Goal: Download file/media

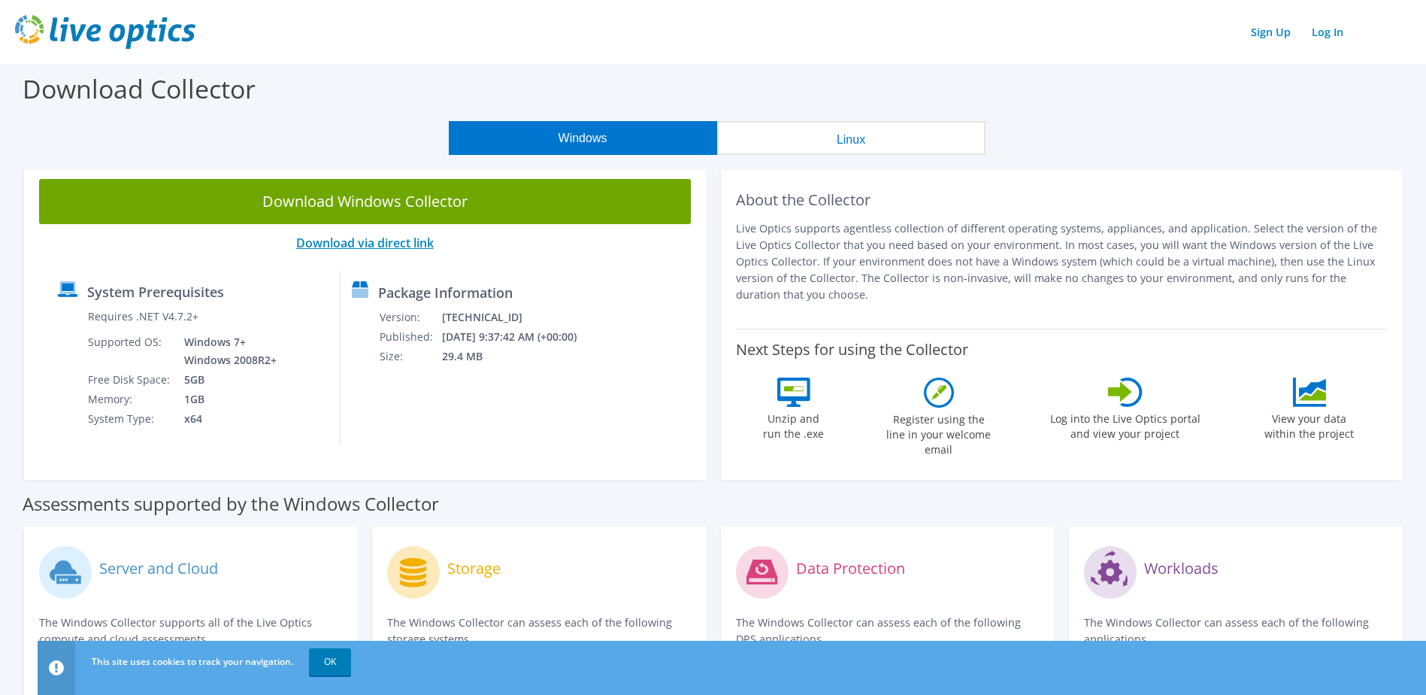
click at [345, 242] on link "Download via direct link" at bounding box center [365, 243] width 138 height 17
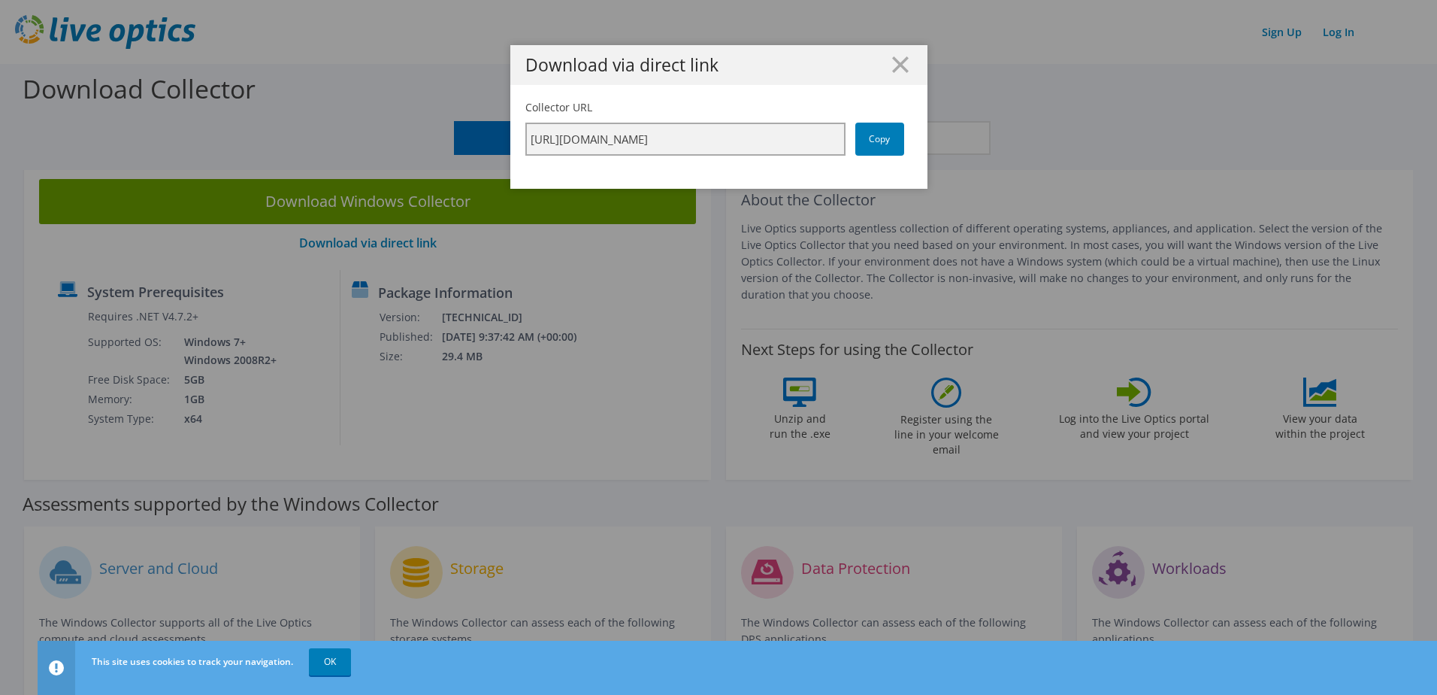
click at [804, 141] on input "https://app.liveoptics.com/collector/direct?request=61443822-60d4-49f4-b052-975…" at bounding box center [685, 139] width 320 height 33
click at [860, 138] on link "Copy" at bounding box center [879, 139] width 49 height 33
click at [894, 66] on line at bounding box center [900, 64] width 15 height 15
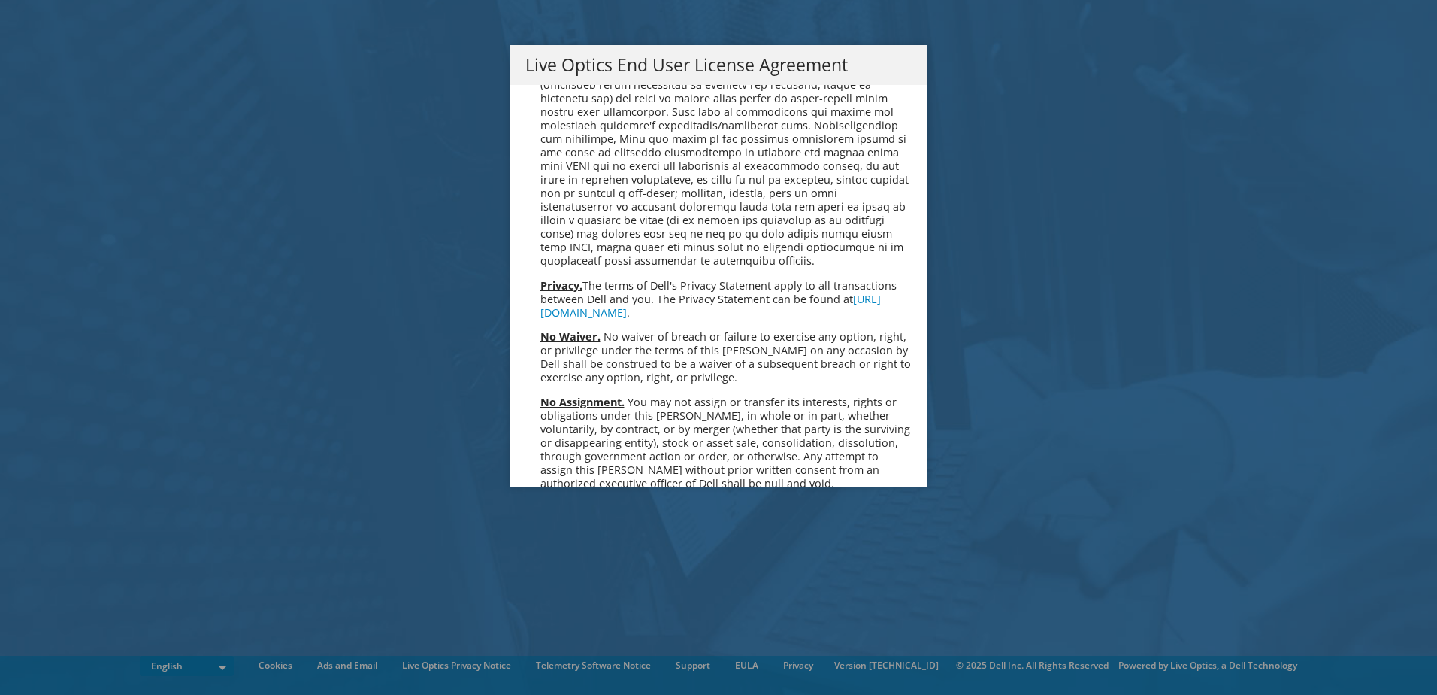
scroll to position [5684, 0]
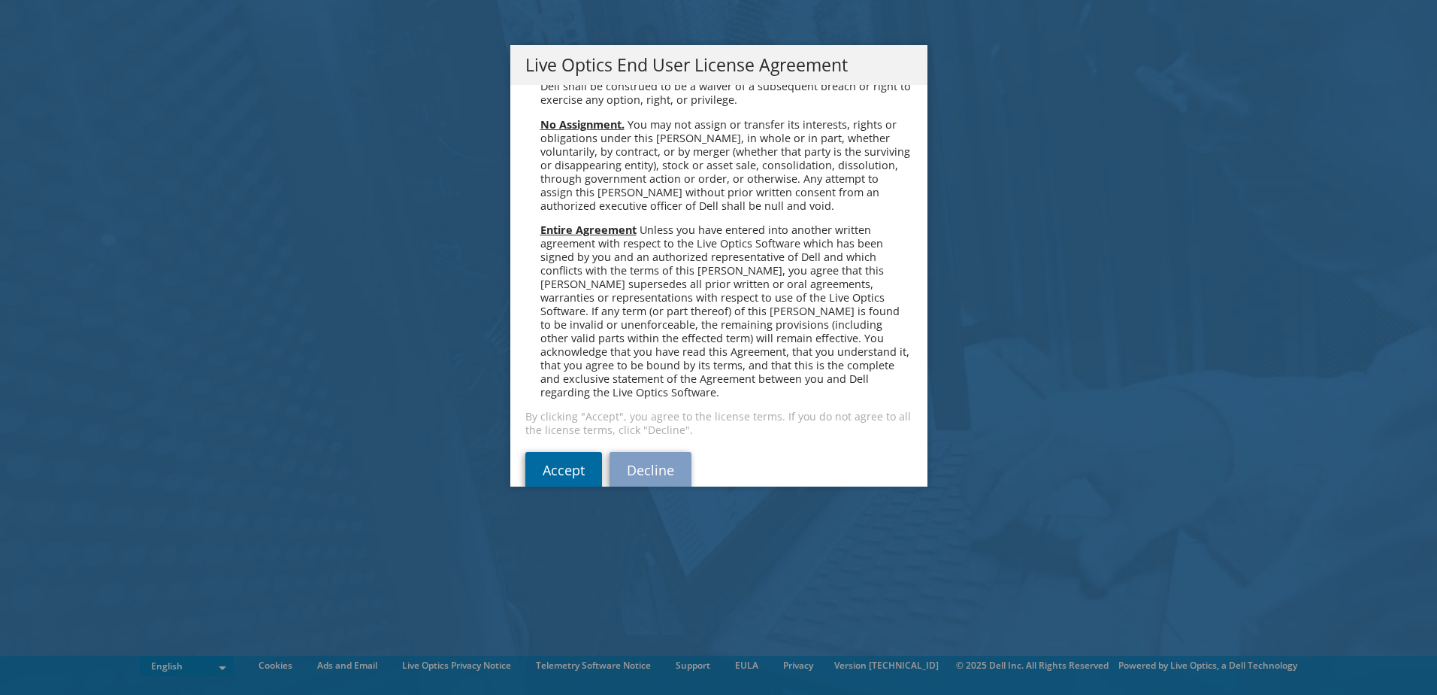
click at [565, 452] on link "Accept" at bounding box center [563, 470] width 77 height 36
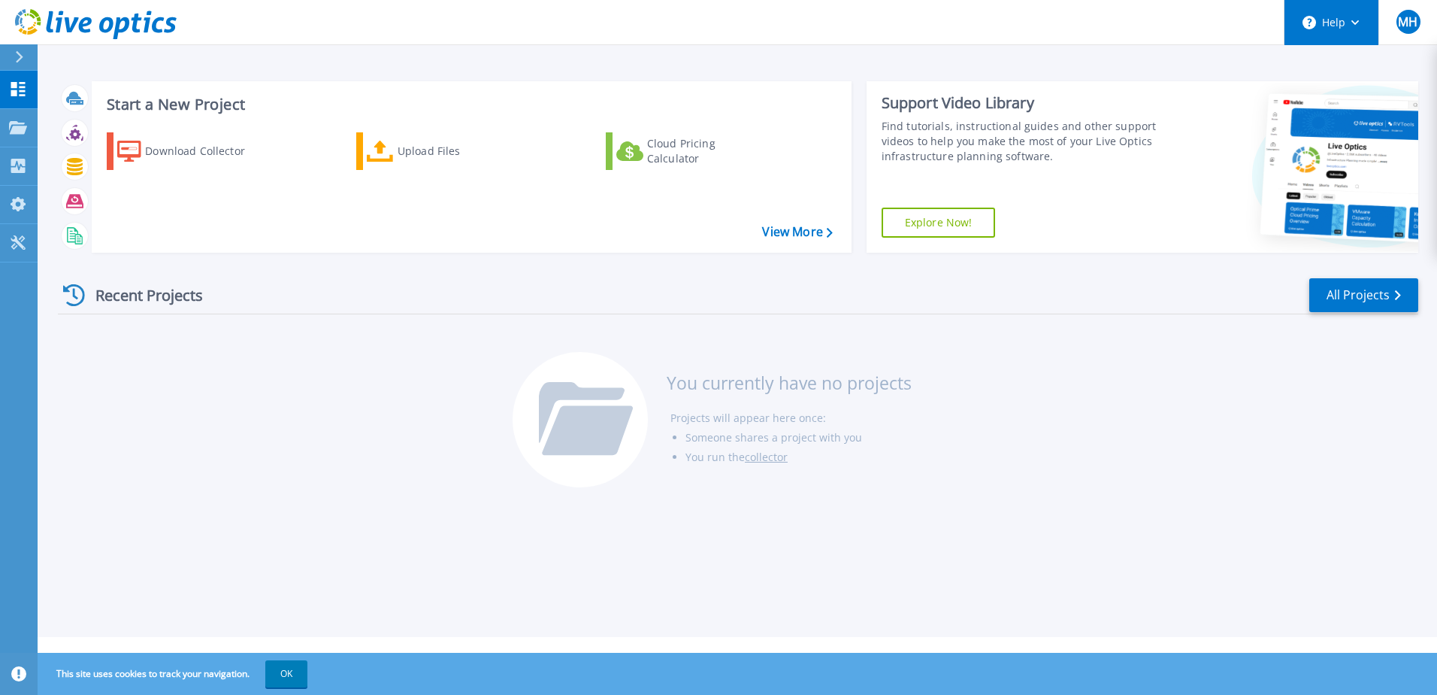
click at [1324, 15] on button "Help" at bounding box center [1332, 22] width 94 height 45
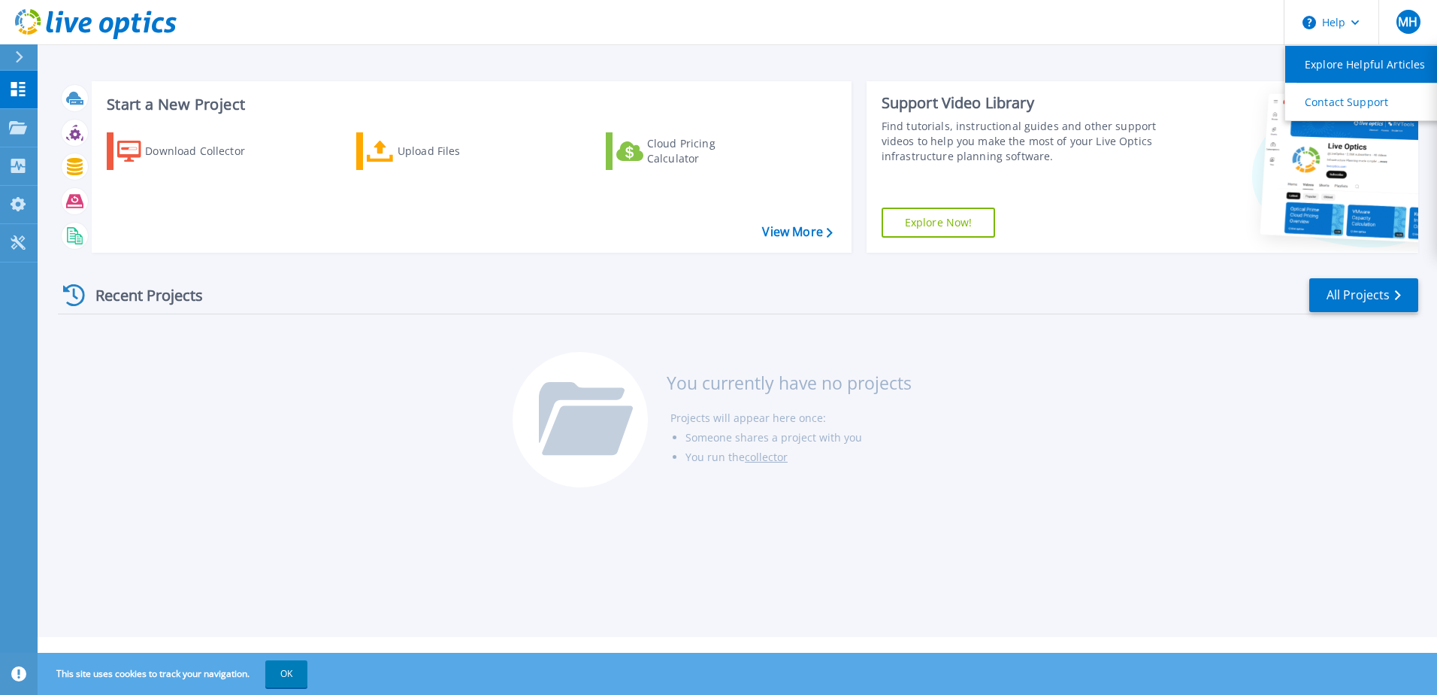
click at [1350, 70] on link "Explore Helpful Articles" at bounding box center [1369, 64] width 168 height 37
click at [984, 29] on header "Help MH End User Mathew Hagadone mhagadone@tacomahousing.org Tacoma Housing Aut…" at bounding box center [718, 22] width 1437 height 45
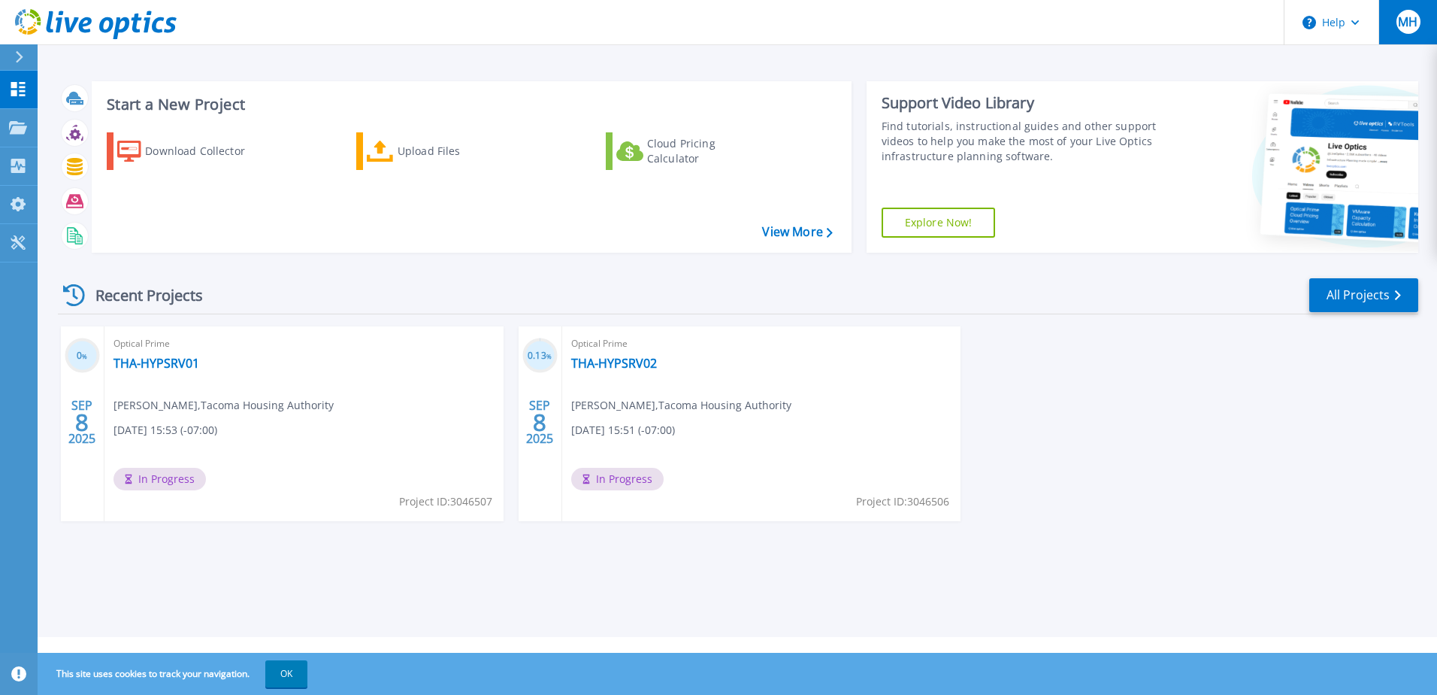
click at [1415, 26] on span "MH" at bounding box center [1408, 22] width 20 height 12
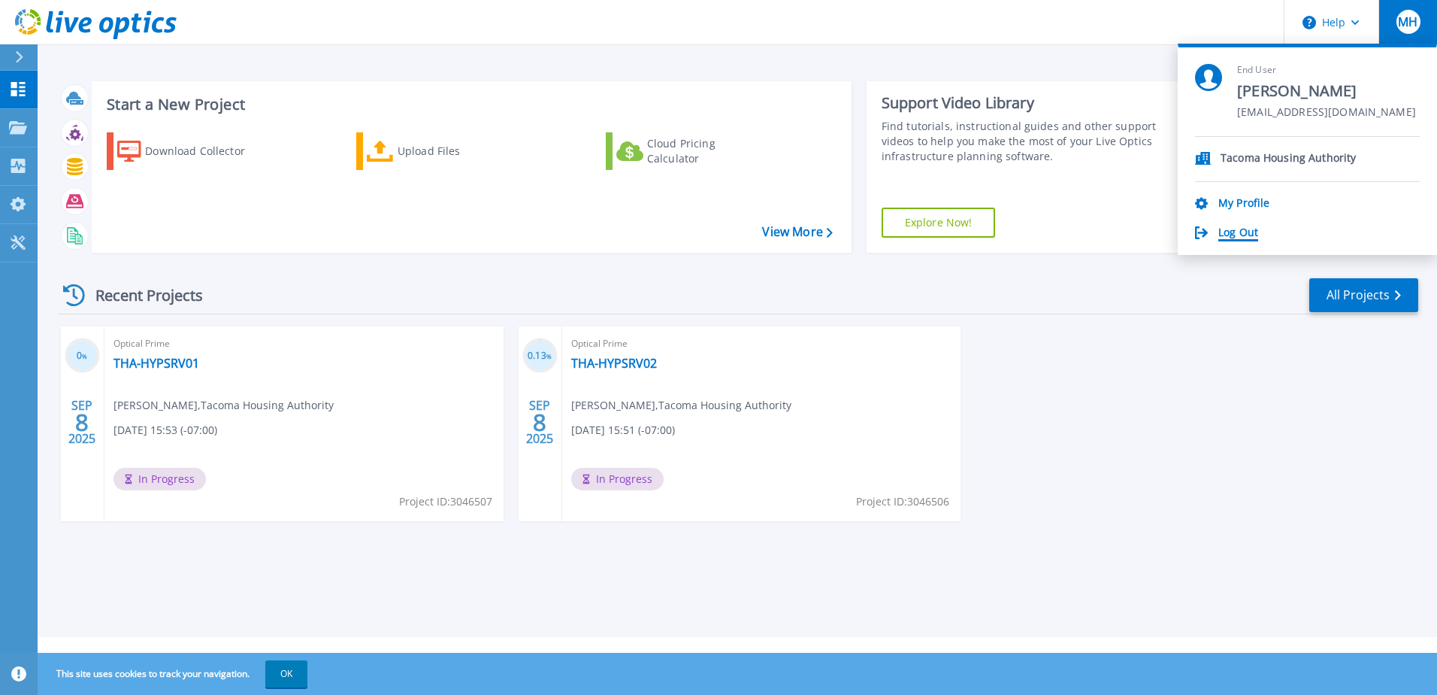
click at [1235, 235] on link "Log Out" at bounding box center [1238, 233] width 40 height 14
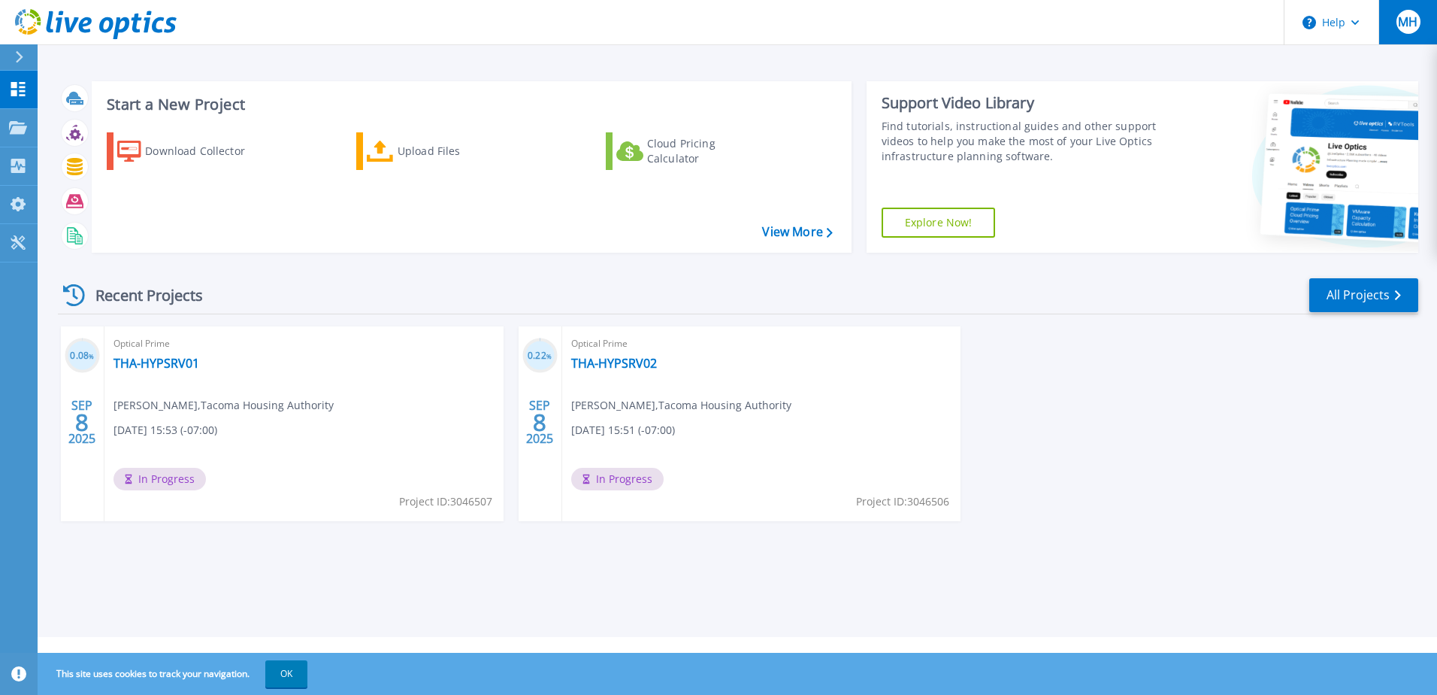
click at [1412, 25] on span "MH" at bounding box center [1408, 22] width 20 height 12
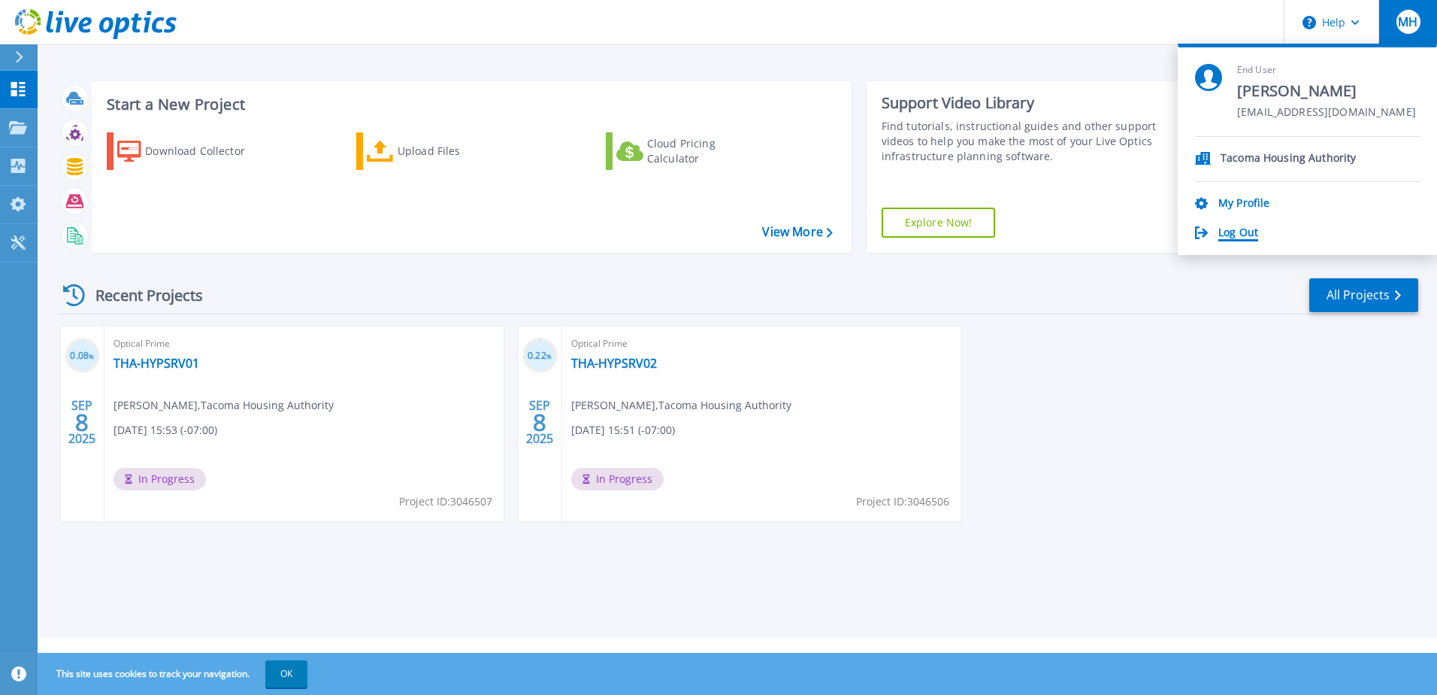
click at [1243, 233] on link "Log Out" at bounding box center [1238, 233] width 40 height 14
